Goal: Task Accomplishment & Management: Manage account settings

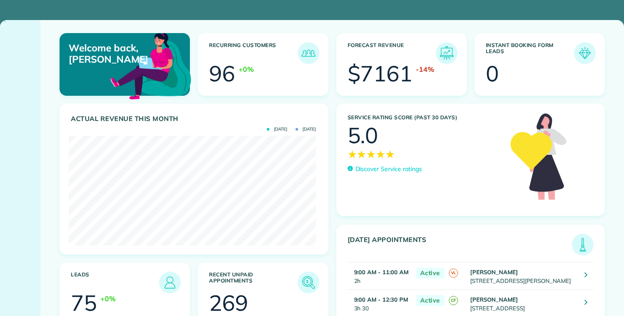
scroll to position [110, 247]
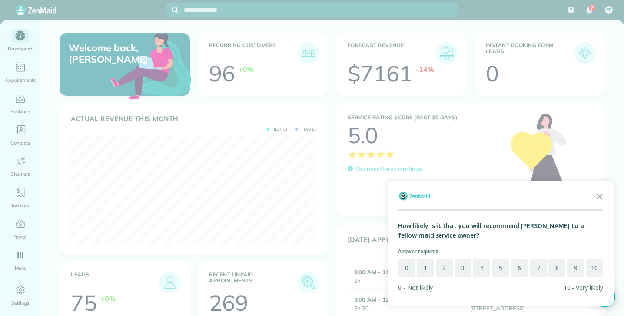
click at [18, 70] on div at bounding box center [312, 158] width 624 height 316
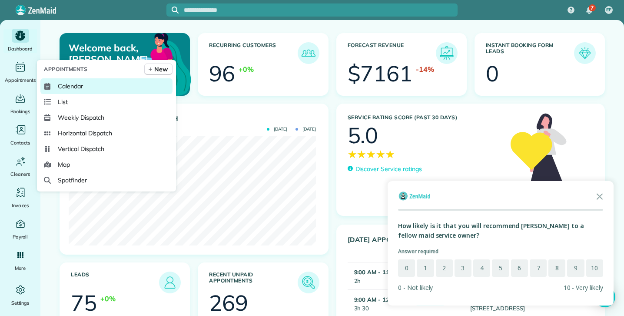
click at [72, 88] on span "Calendar" at bounding box center [70, 86] width 25 height 9
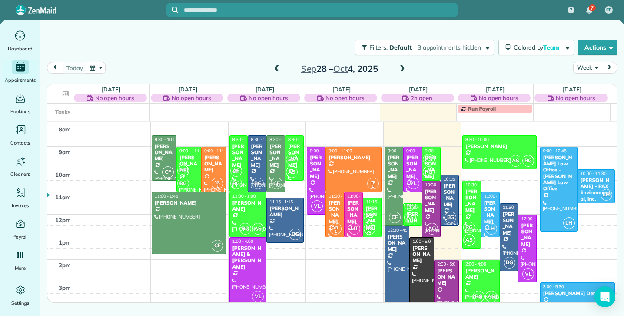
scroll to position [25, 0]
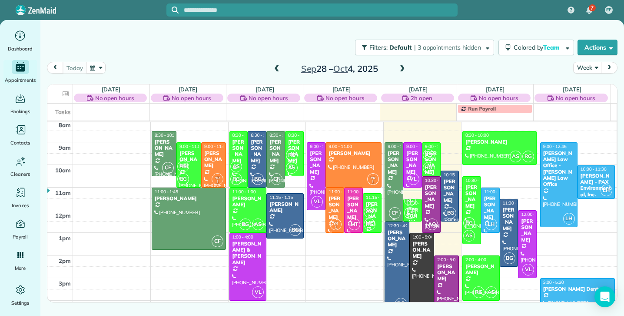
click at [388, 184] on div at bounding box center [394, 182] width 18 height 78
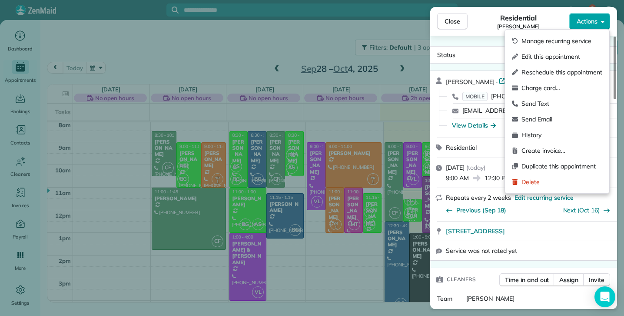
click at [597, 19] on span "Actions" at bounding box center [587, 21] width 21 height 9
click at [535, 183] on span "Delete" at bounding box center [562, 181] width 81 height 9
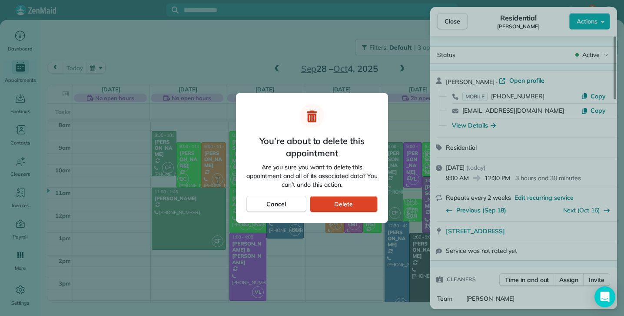
click at [360, 201] on div "Delete" at bounding box center [344, 204] width 68 height 17
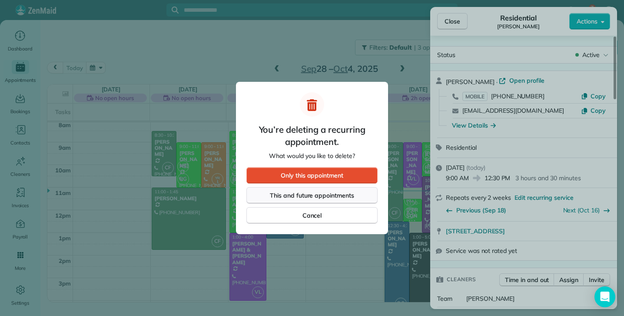
click at [325, 196] on span "This and future appointments" at bounding box center [312, 195] width 84 height 9
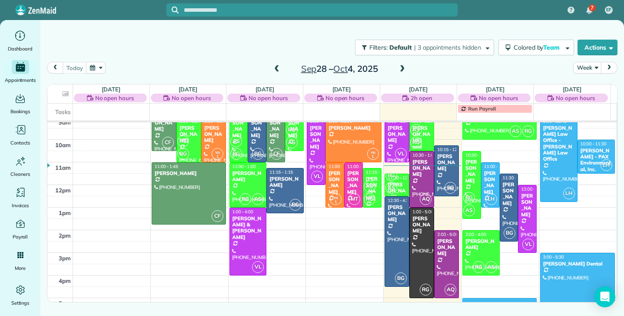
scroll to position [45, 0]
